Goal: Task Accomplishment & Management: Manage account settings

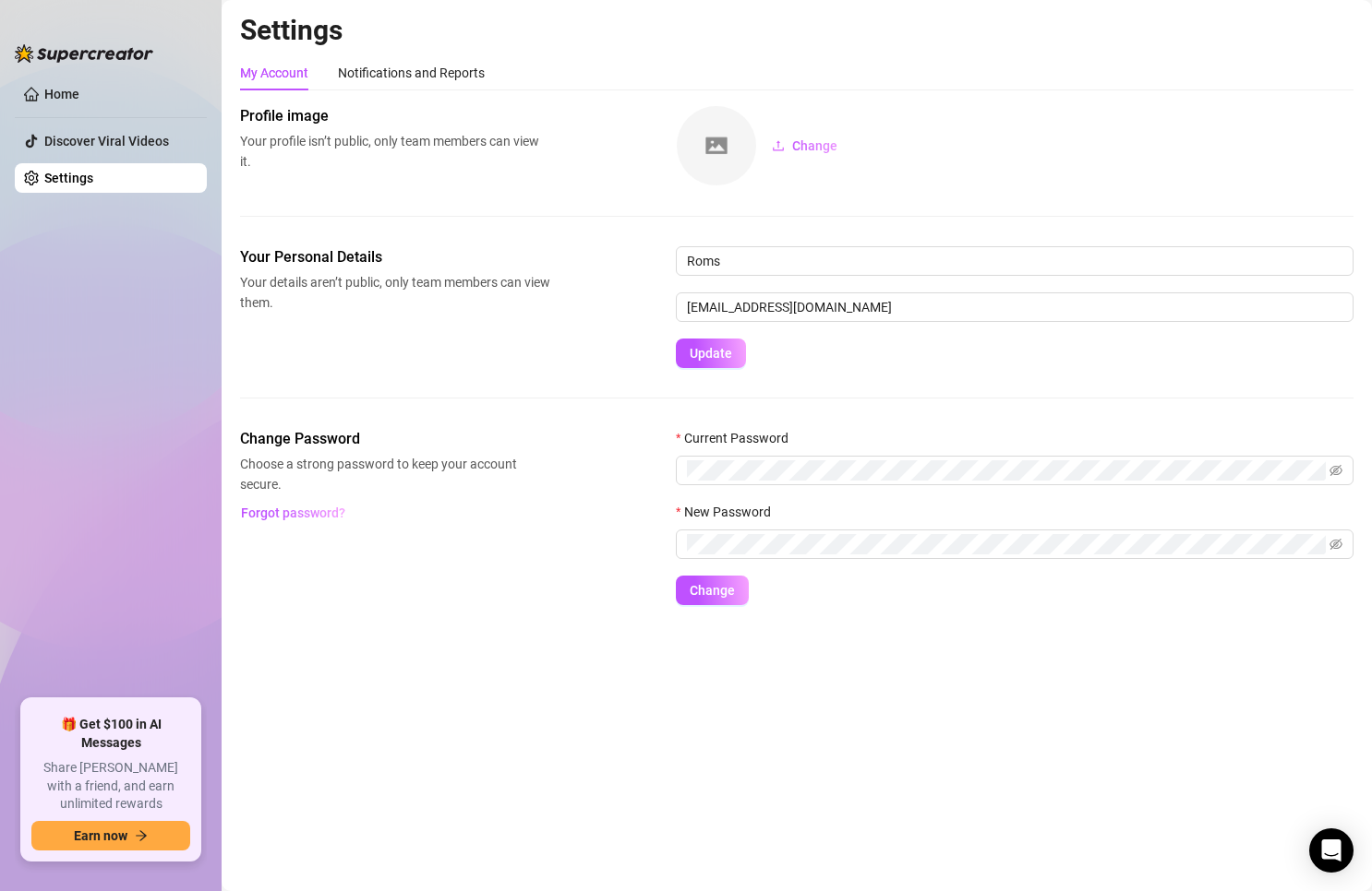
click at [266, 789] on main "Settings My Account Notifications and Reports Profile image Your profile isn’t …" at bounding box center [796, 445] width 1150 height 891
